Goal: Task Accomplishment & Management: Manage account settings

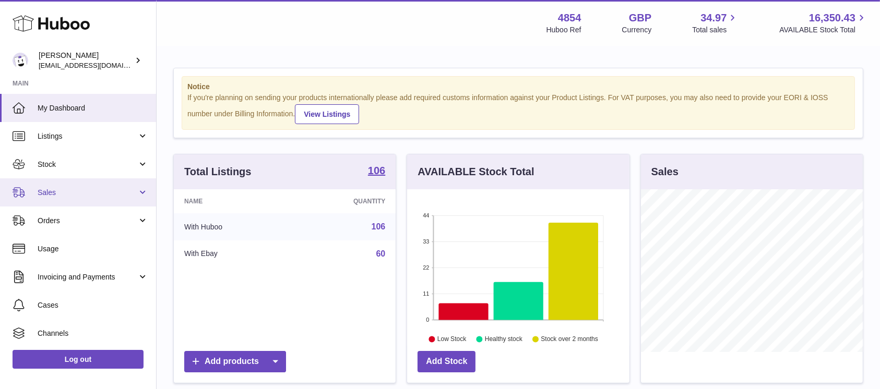
click at [89, 189] on span "Sales" at bounding box center [88, 193] width 100 height 10
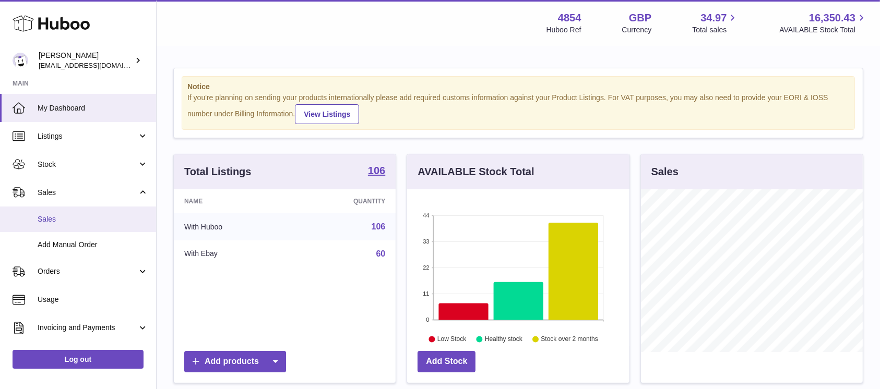
click at [83, 211] on link "Sales" at bounding box center [78, 220] width 156 height 26
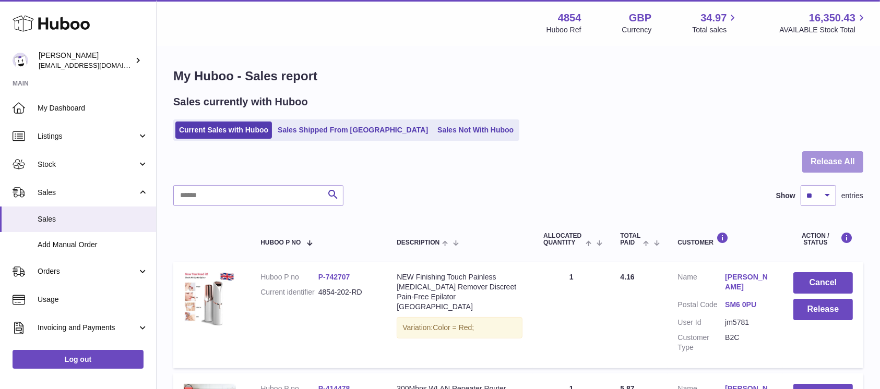
click at [832, 163] on button "Release All" at bounding box center [832, 161] width 61 height 21
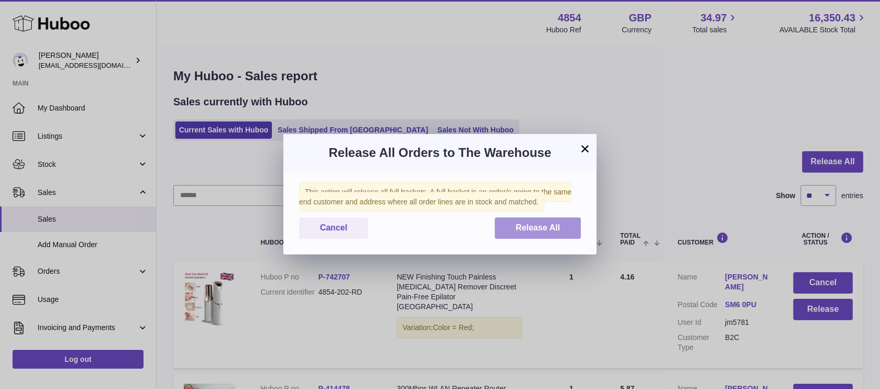
click at [540, 223] on span "Release All" at bounding box center [538, 227] width 44 height 9
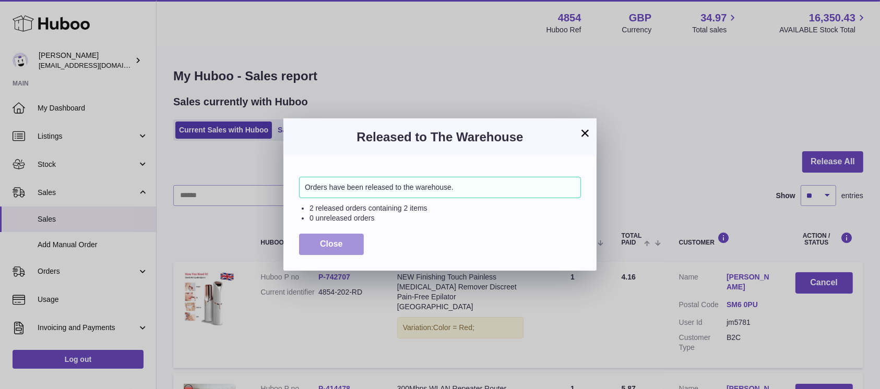
click at [343, 239] on button "Close" at bounding box center [331, 244] width 65 height 21
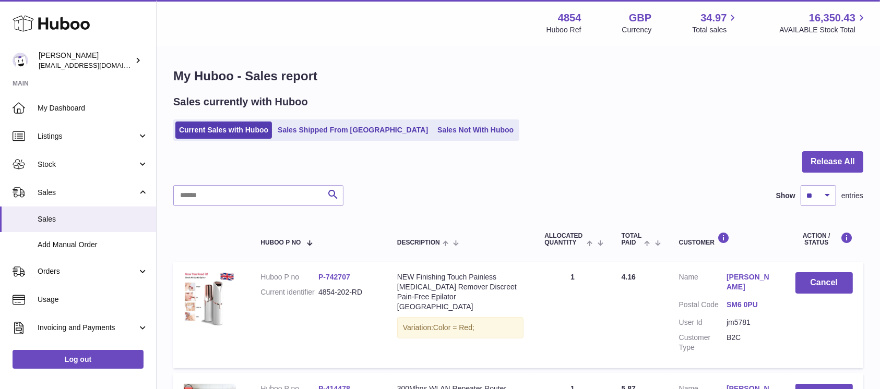
click at [435, 117] on div "Sales currently with Huboo Current Sales with Huboo Sales Shipped From Huboo Sa…" at bounding box center [518, 118] width 690 height 46
click at [434, 131] on link "Sales Not With Huboo" at bounding box center [476, 130] width 84 height 17
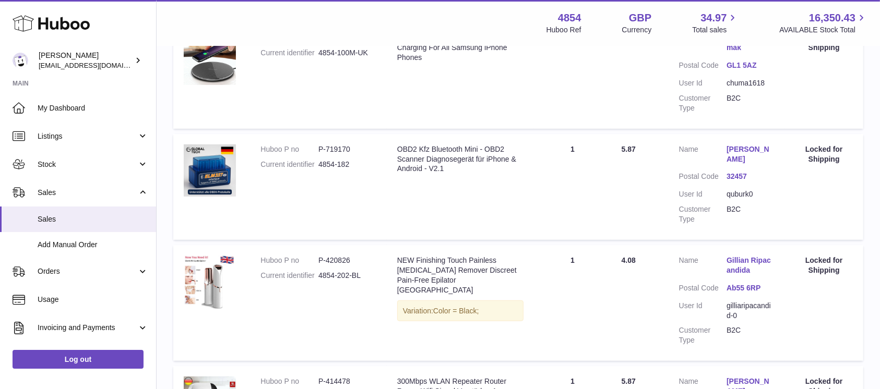
scroll to position [626, 0]
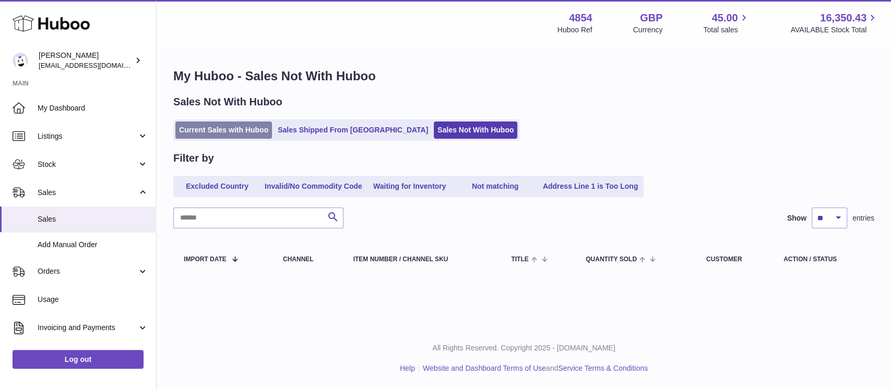
click at [267, 134] on link "Current Sales with Huboo" at bounding box center [223, 130] width 97 height 17
